Goal: Task Accomplishment & Management: Use online tool/utility

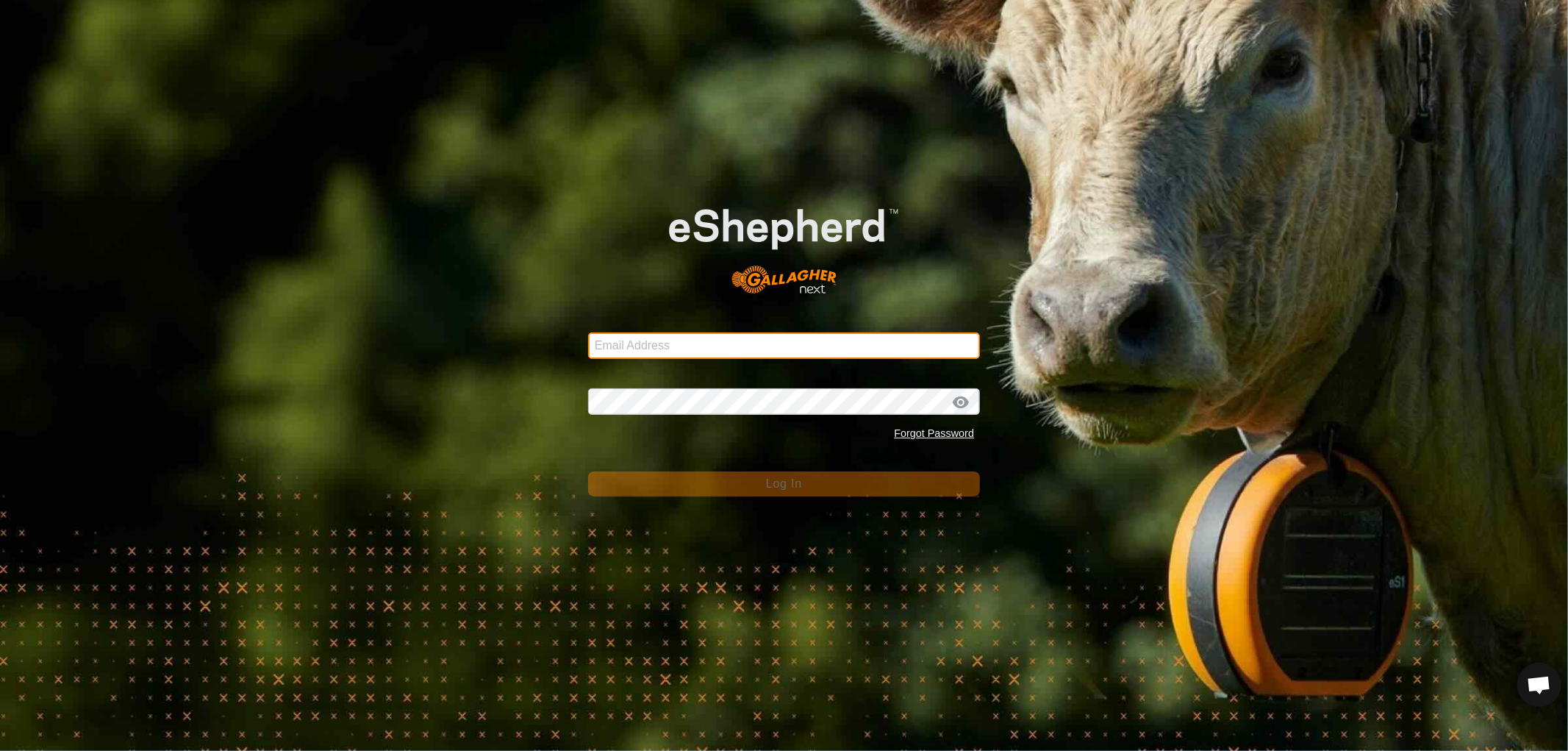
click at [784, 345] on input "Email Address" at bounding box center [783, 345] width 392 height 27
type input "[EMAIL_ADDRESS][DOMAIN_NAME]"
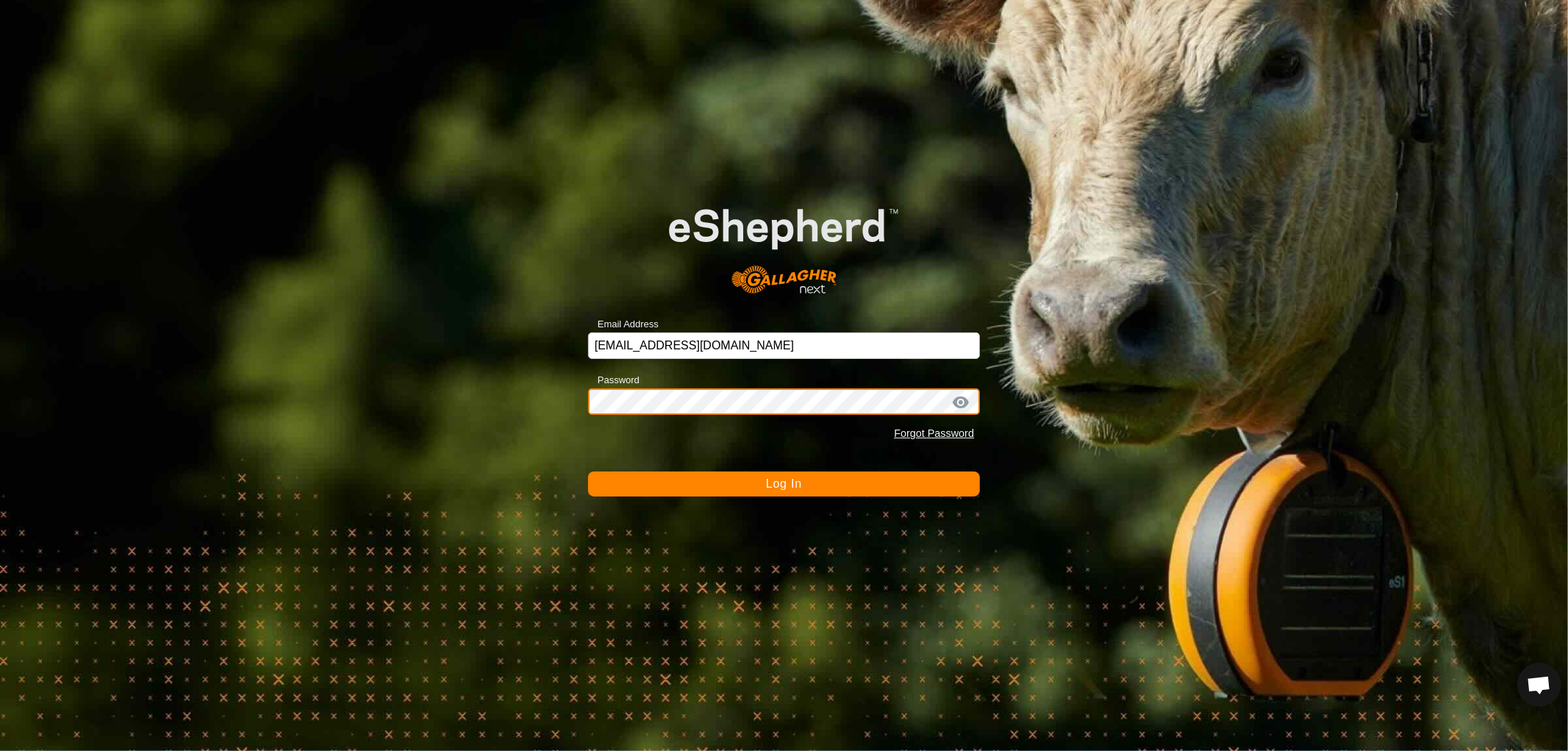
click at [588, 471] on button "Log In" at bounding box center [783, 483] width 392 height 25
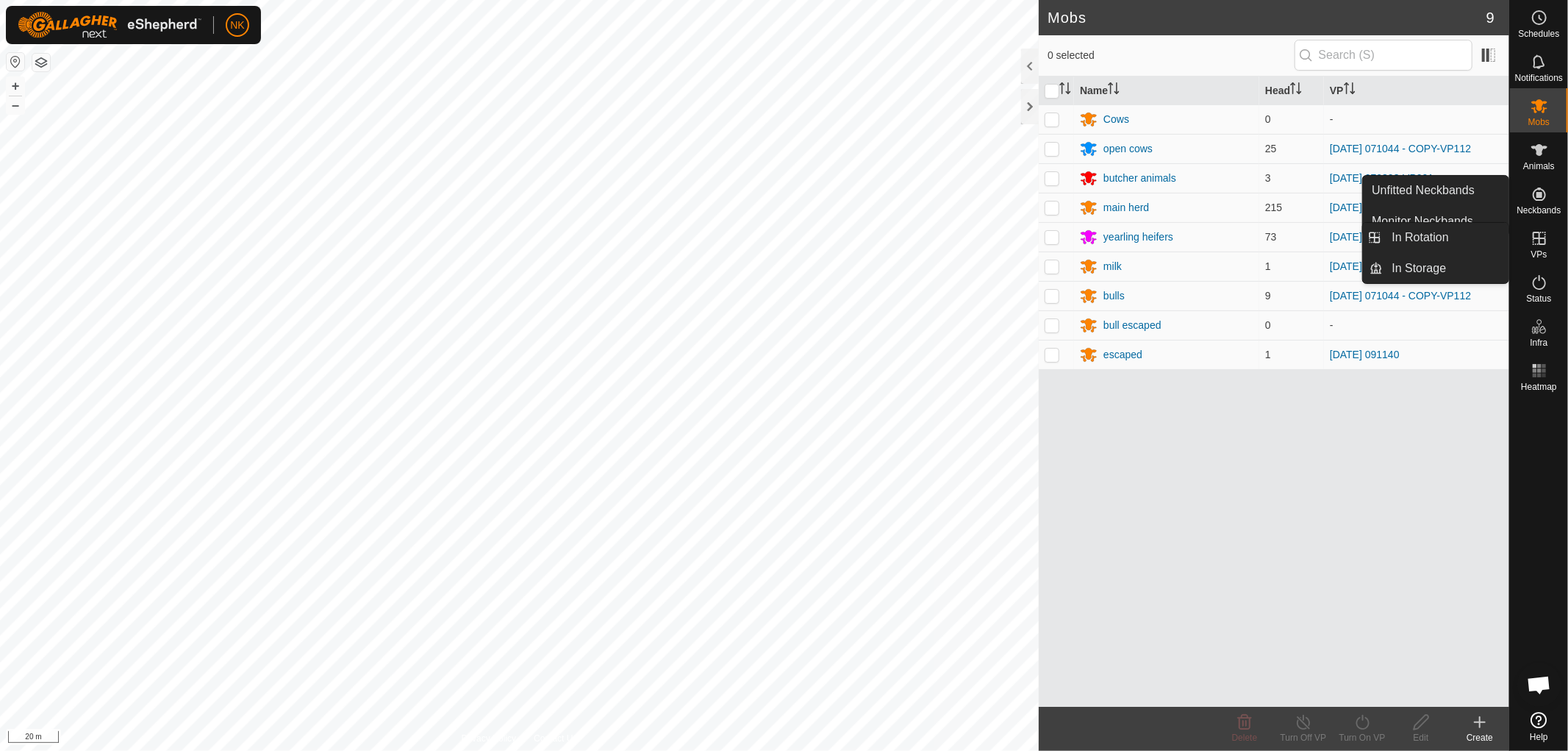
click at [1534, 244] on icon at bounding box center [1539, 238] width 13 height 13
click at [1425, 240] on link "In Rotation" at bounding box center [1447, 238] width 126 height 30
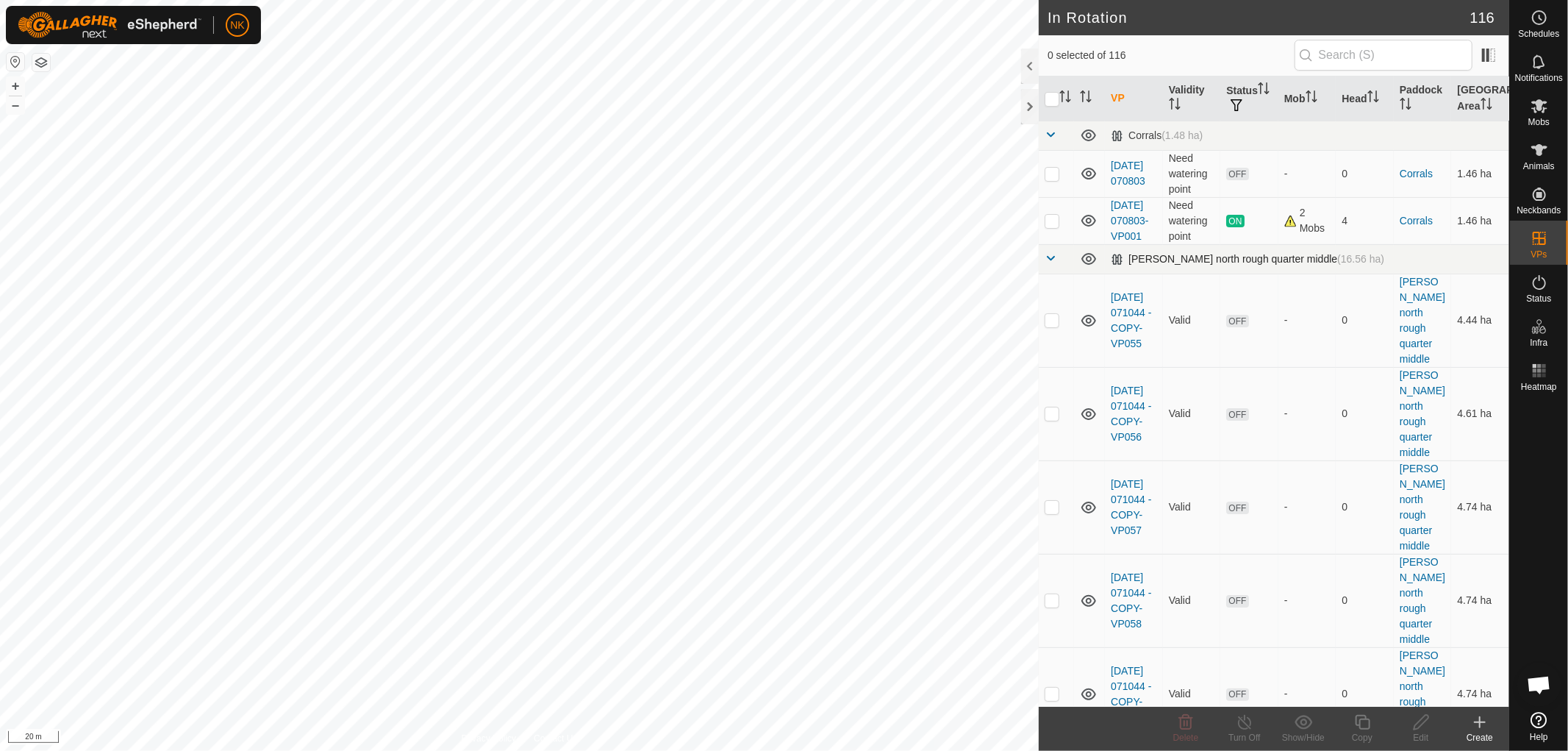
click at [1049, 264] on span at bounding box center [1051, 257] width 12 height 12
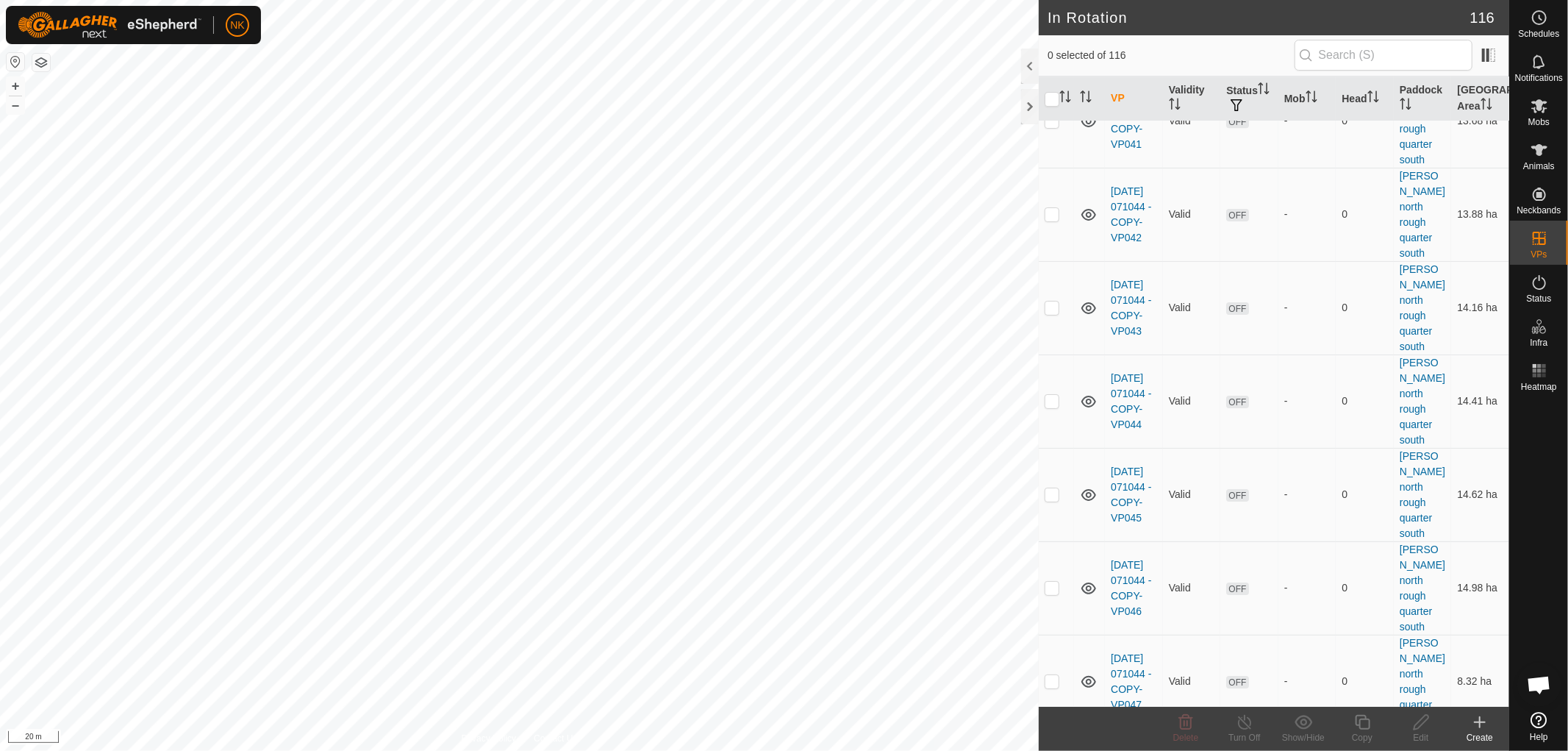
scroll to position [4242, 0]
checkbox input "true"
click at [1357, 728] on icon at bounding box center [1363, 721] width 19 height 18
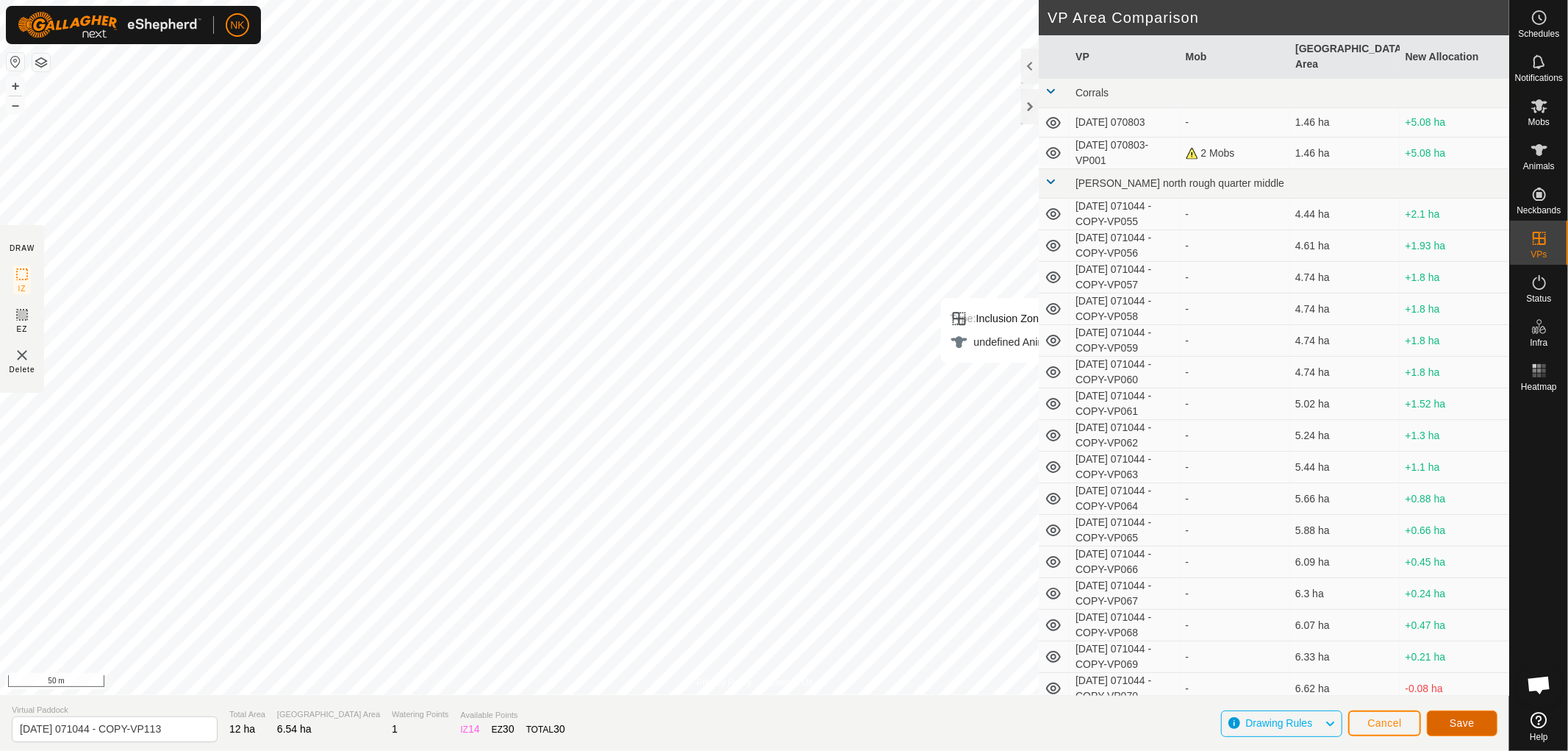
click at [1475, 725] on span "Save" at bounding box center [1462, 722] width 25 height 12
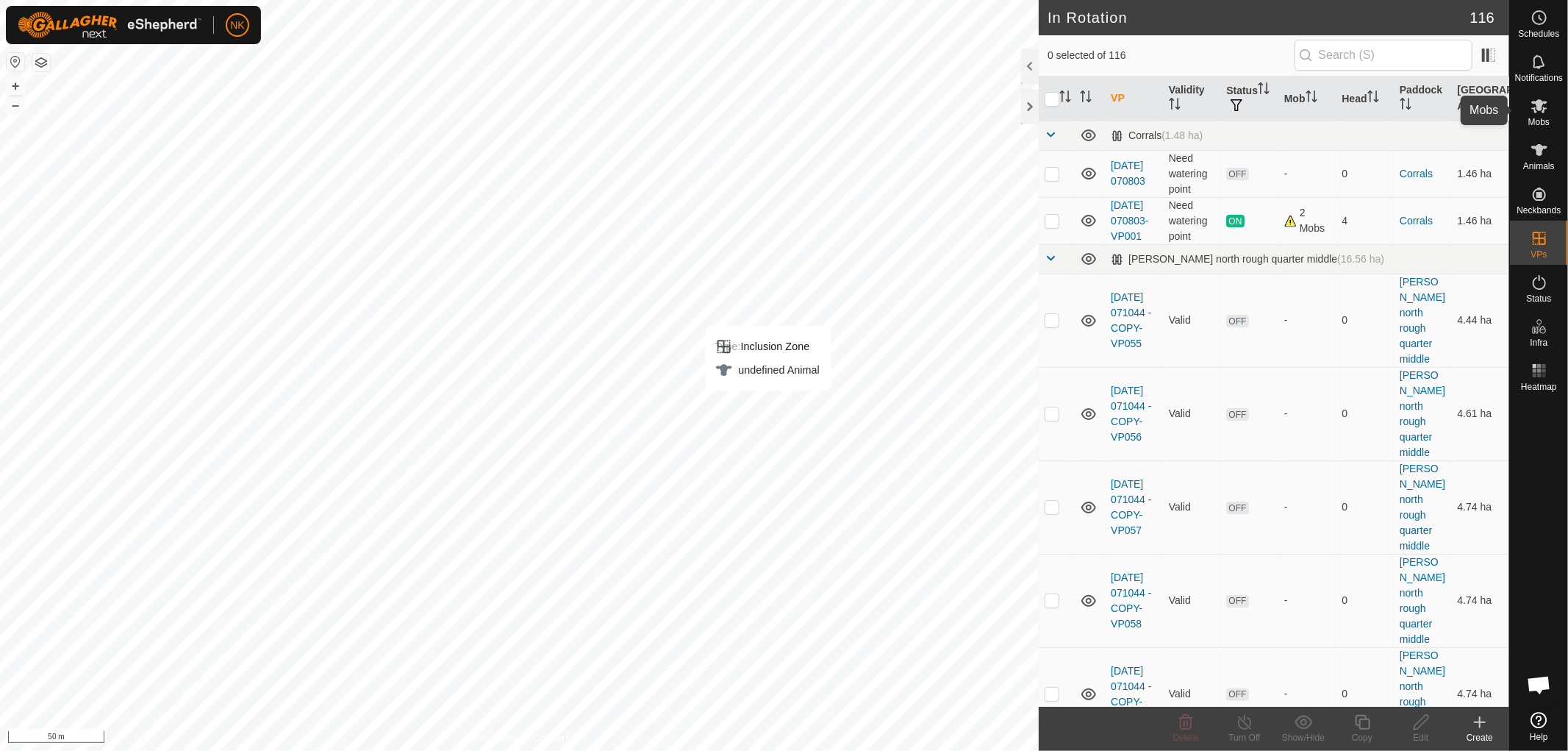
click at [1542, 113] on icon at bounding box center [1539, 106] width 18 height 18
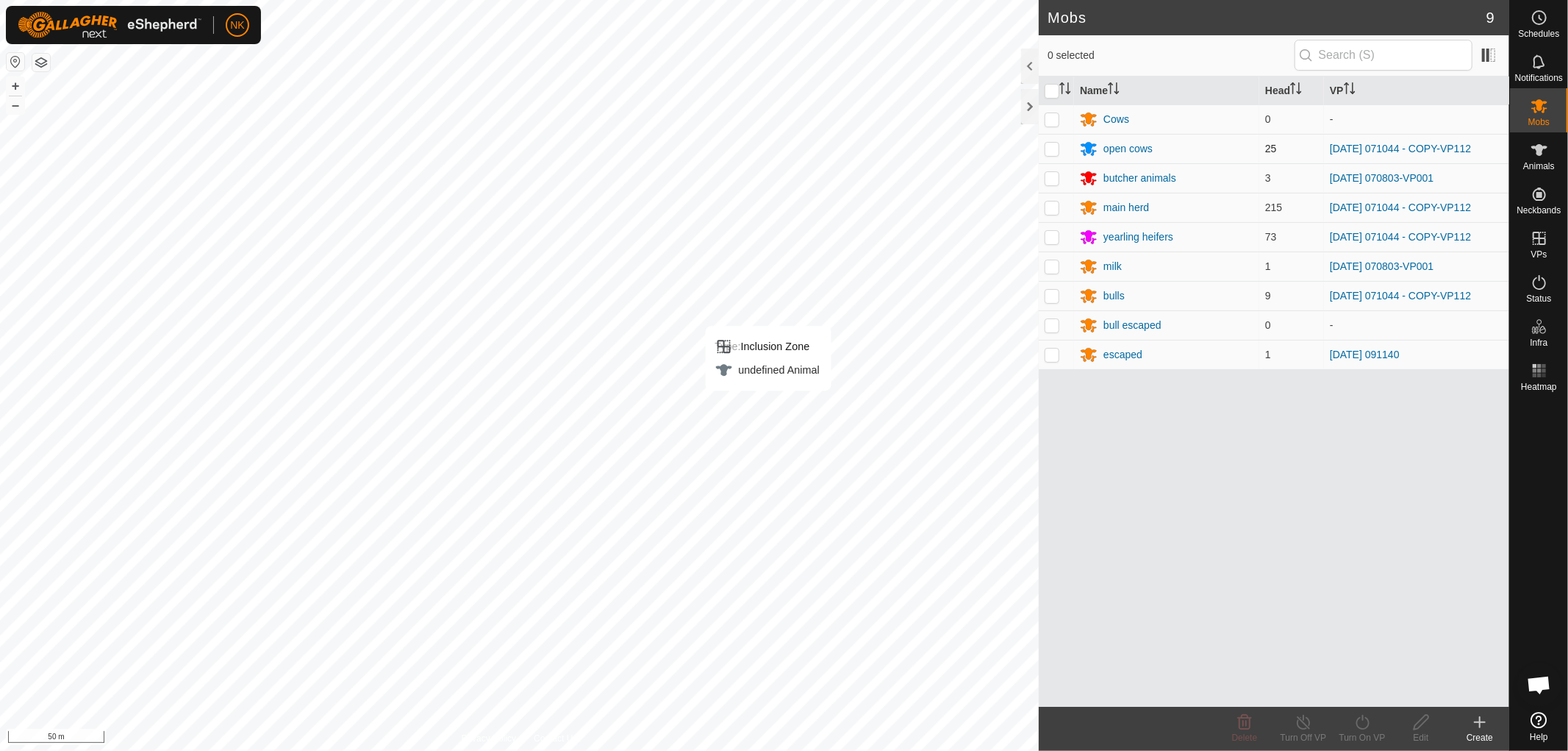
click at [1052, 145] on p-checkbox at bounding box center [1052, 148] width 15 height 12
checkbox input "true"
click at [1052, 213] on p-tablecheckbox at bounding box center [1052, 207] width 15 height 12
checkbox input "true"
click at [1049, 235] on p-checkbox at bounding box center [1052, 236] width 15 height 12
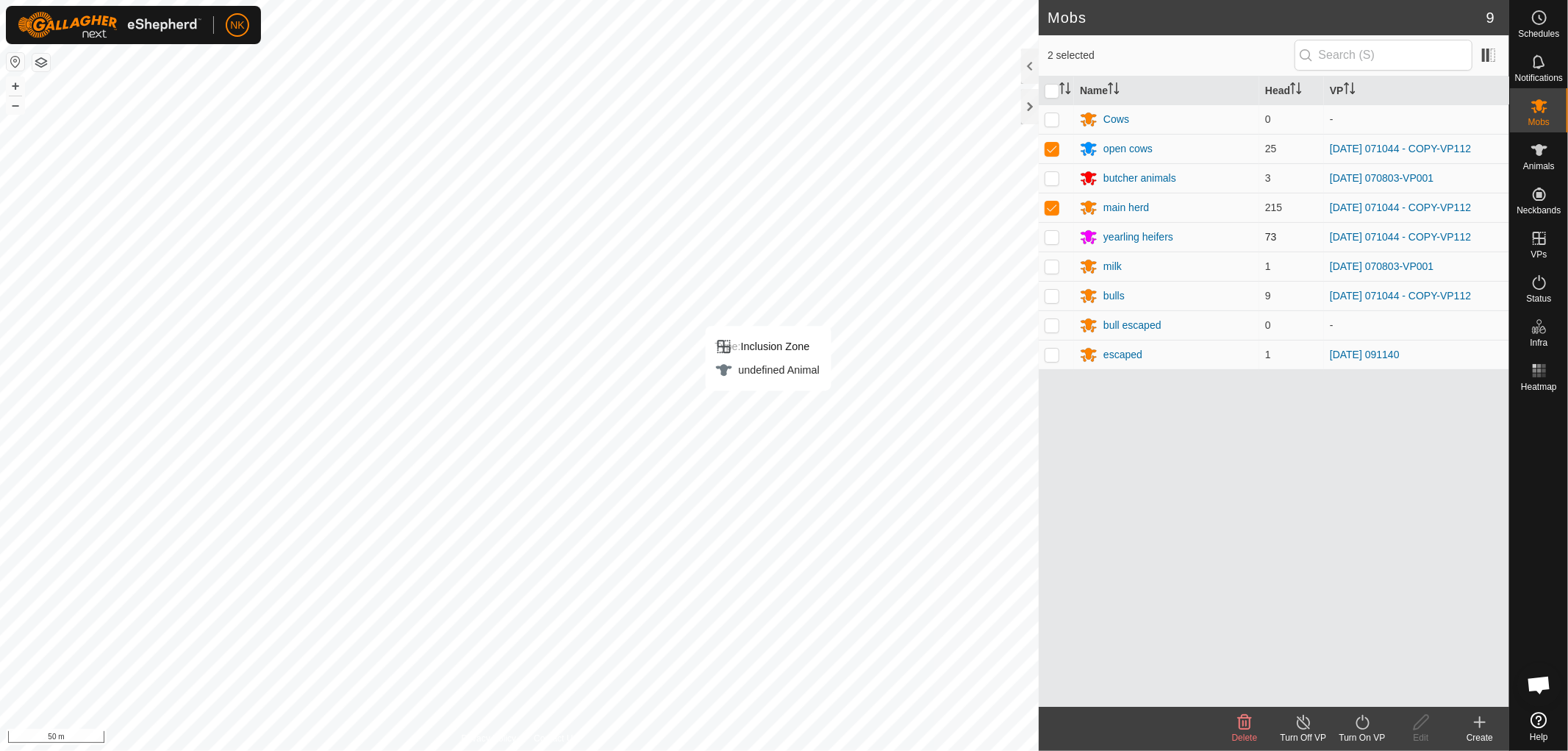
checkbox input "true"
click at [1052, 300] on p-checkbox at bounding box center [1052, 295] width 15 height 12
checkbox input "true"
click at [1364, 728] on icon at bounding box center [1363, 722] width 13 height 15
click at [1363, 682] on link "Now" at bounding box center [1406, 690] width 145 height 30
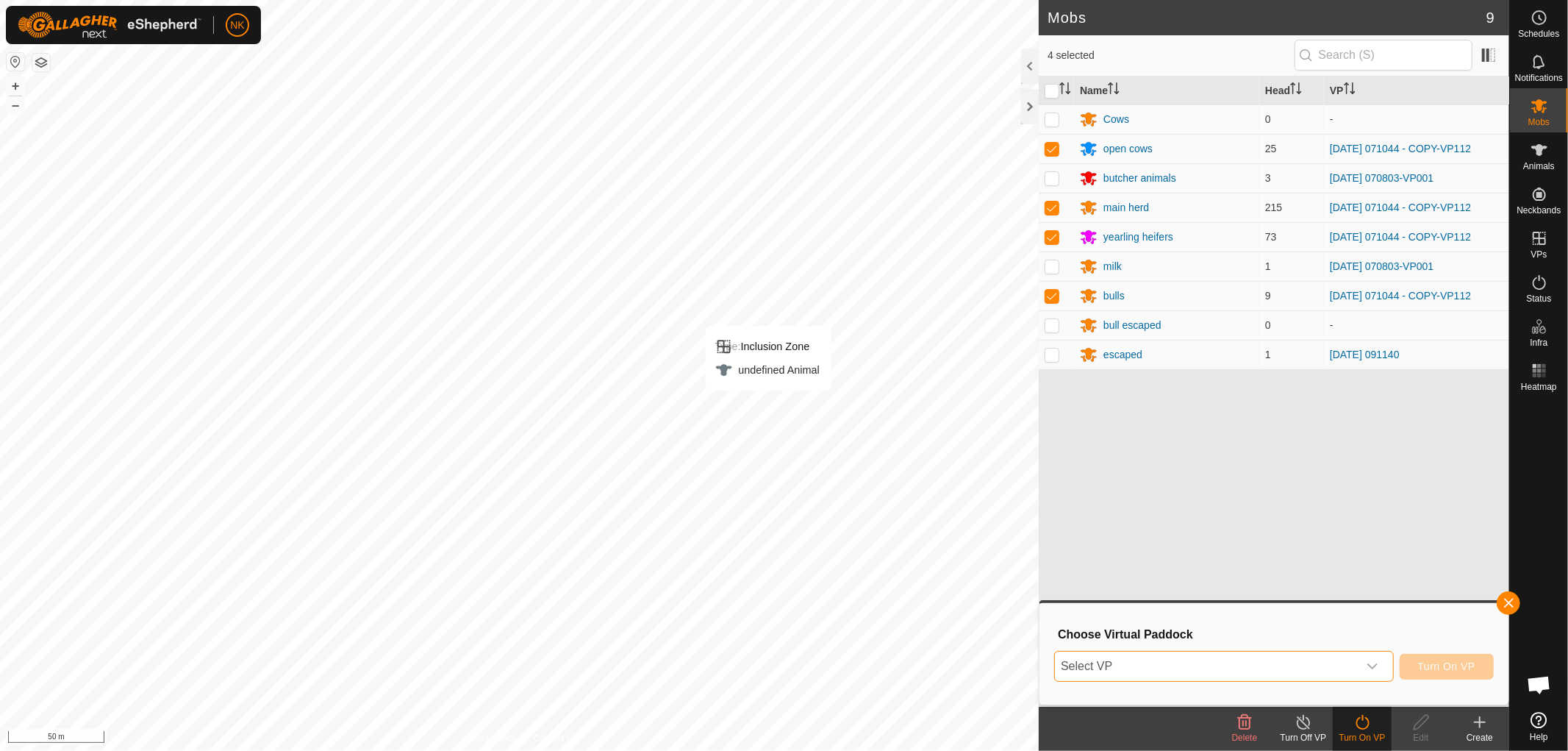
click at [1181, 667] on span "Select VP" at bounding box center [1206, 667] width 303 height 30
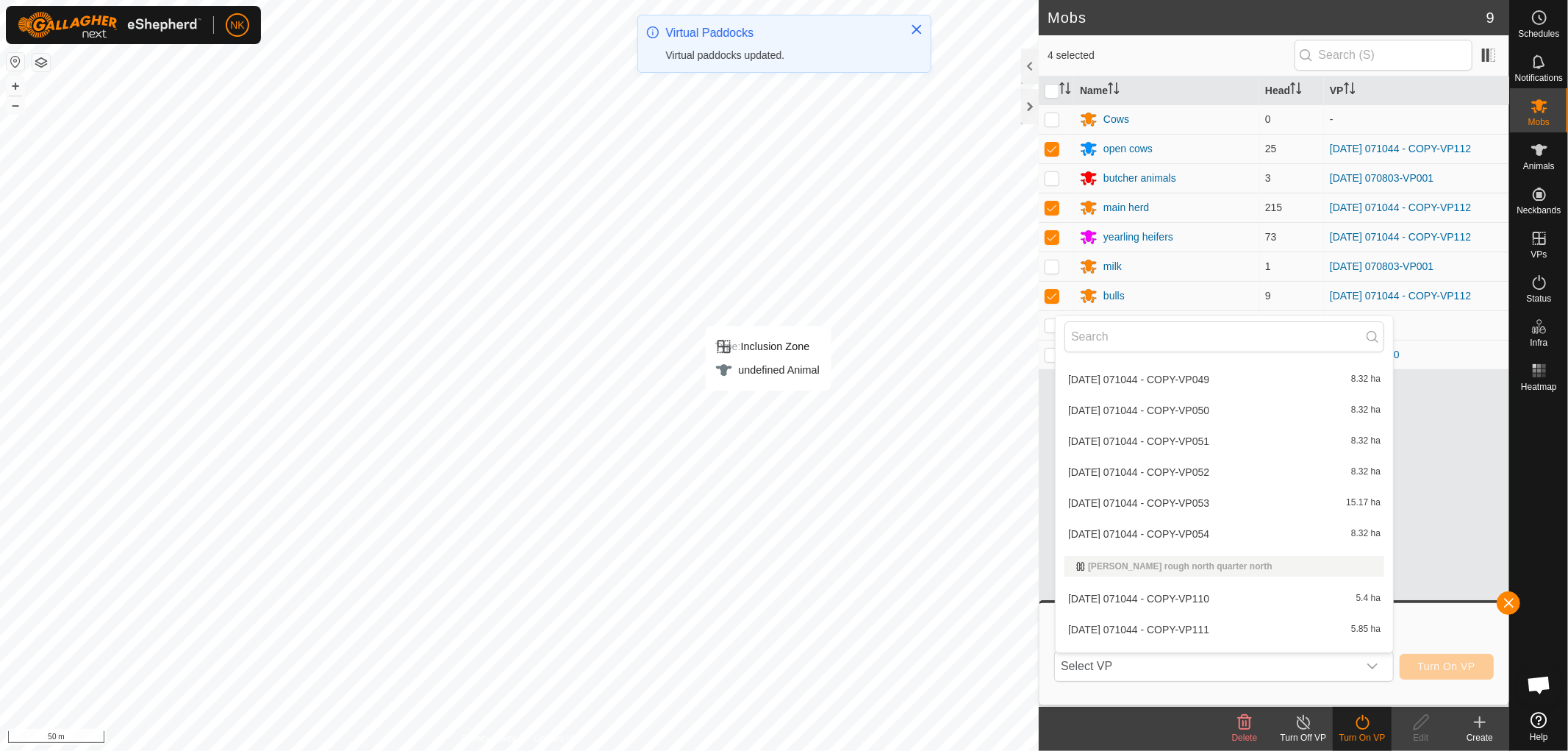
scroll to position [3484, 0]
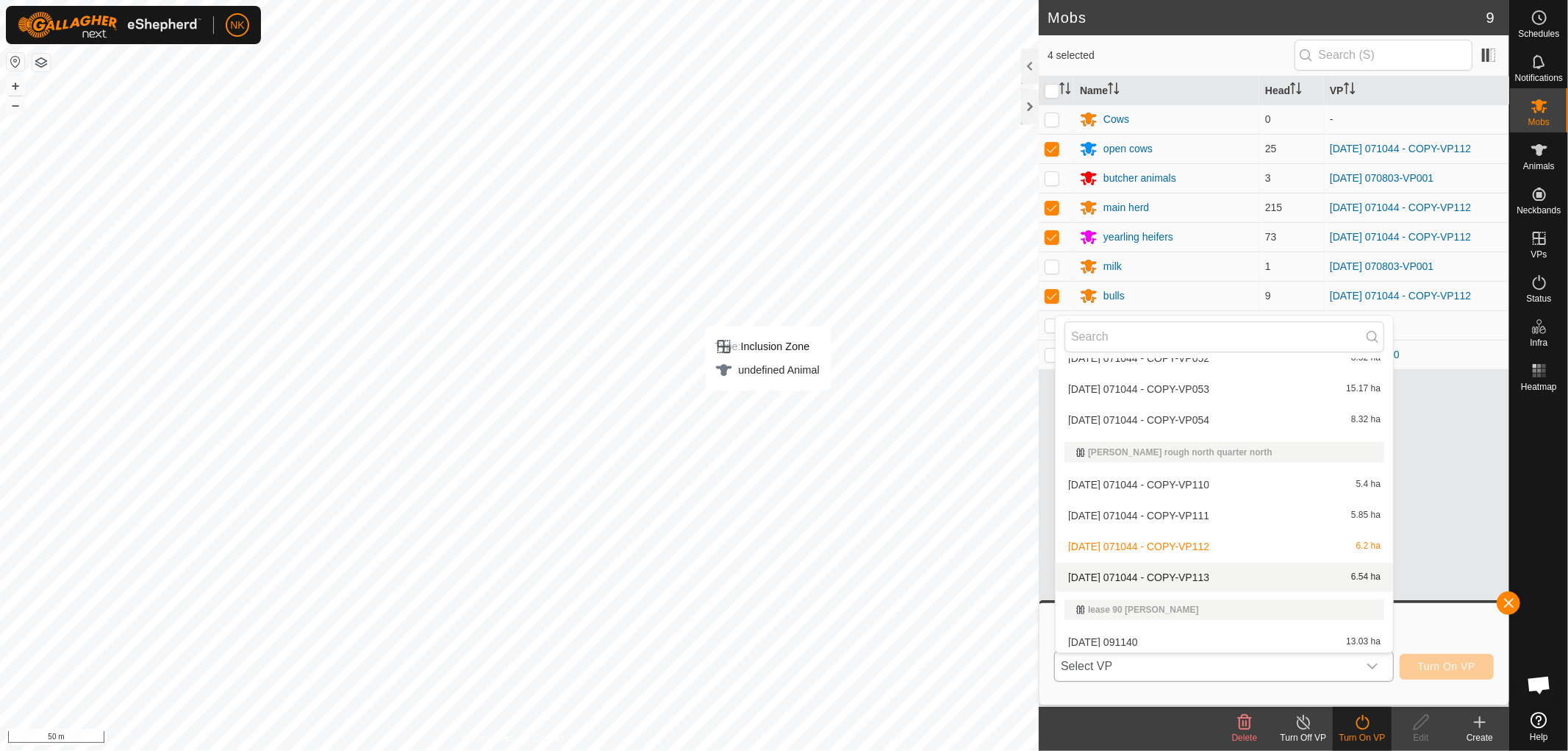
click at [1217, 567] on li "[DATE] 071044 - COPY-VP113 6.54 ha" at bounding box center [1225, 578] width 338 height 30
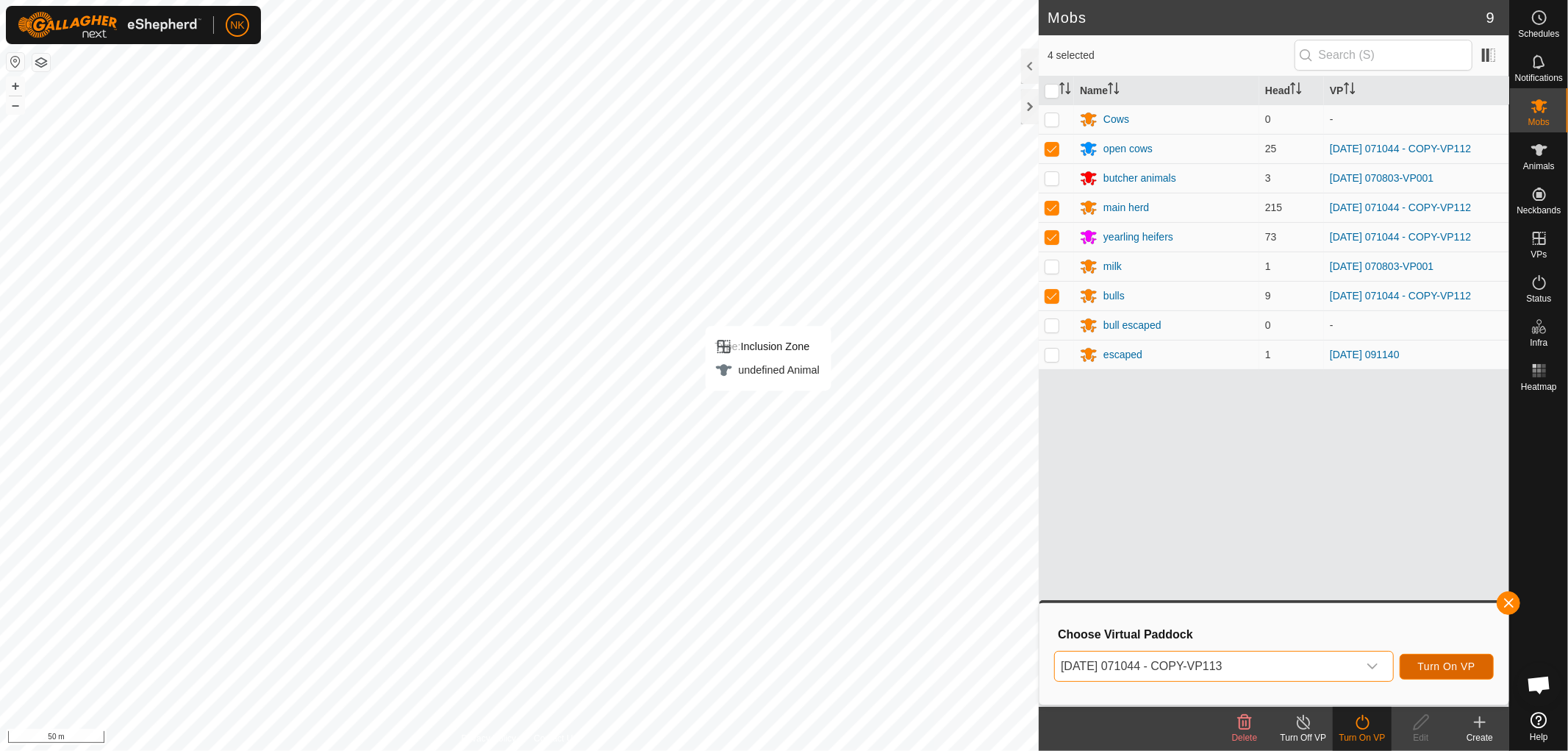
click at [1463, 672] on button "Turn On VP" at bounding box center [1447, 667] width 94 height 26
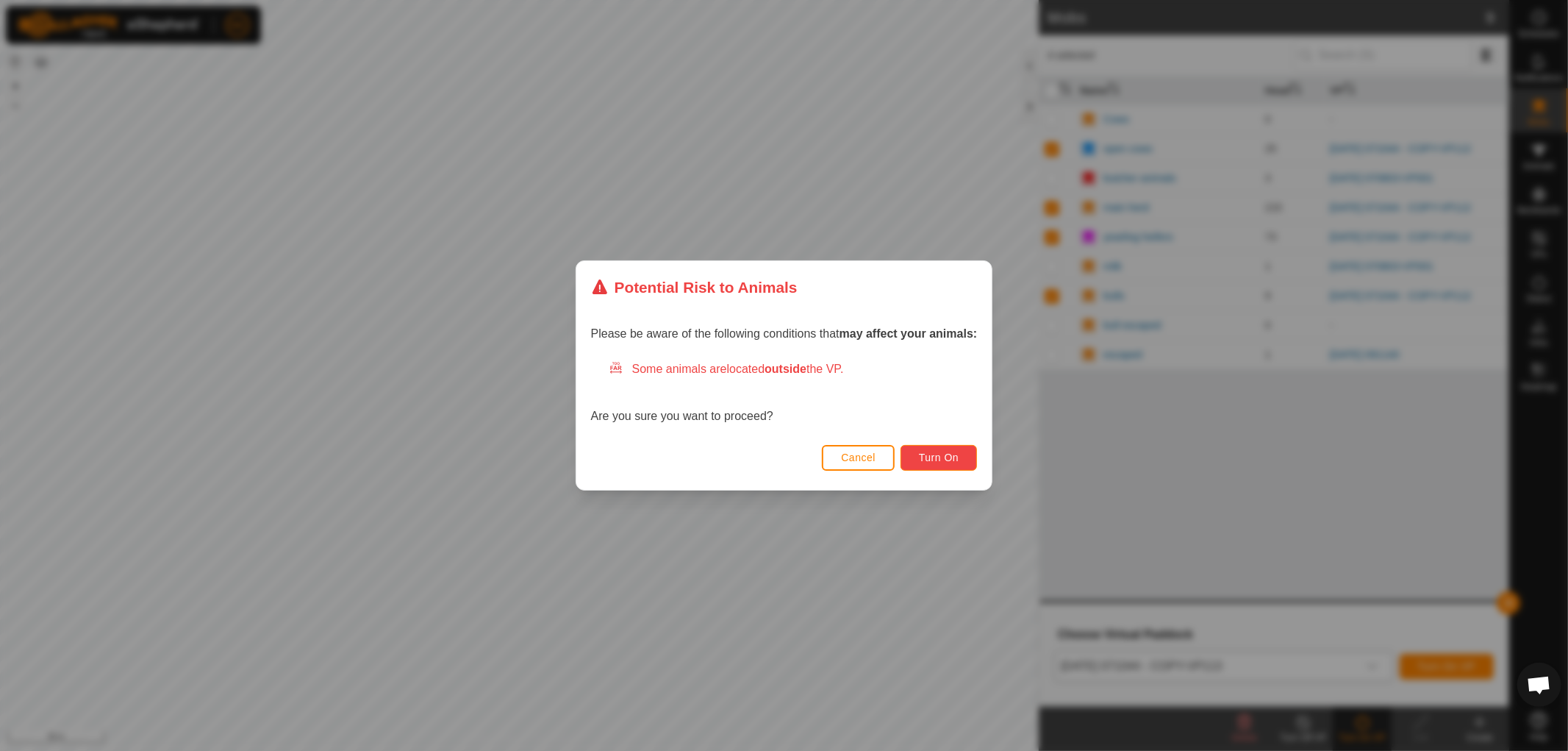
click at [940, 457] on span "Turn On" at bounding box center [939, 457] width 40 height 12
